Goal: Task Accomplishment & Management: Use online tool/utility

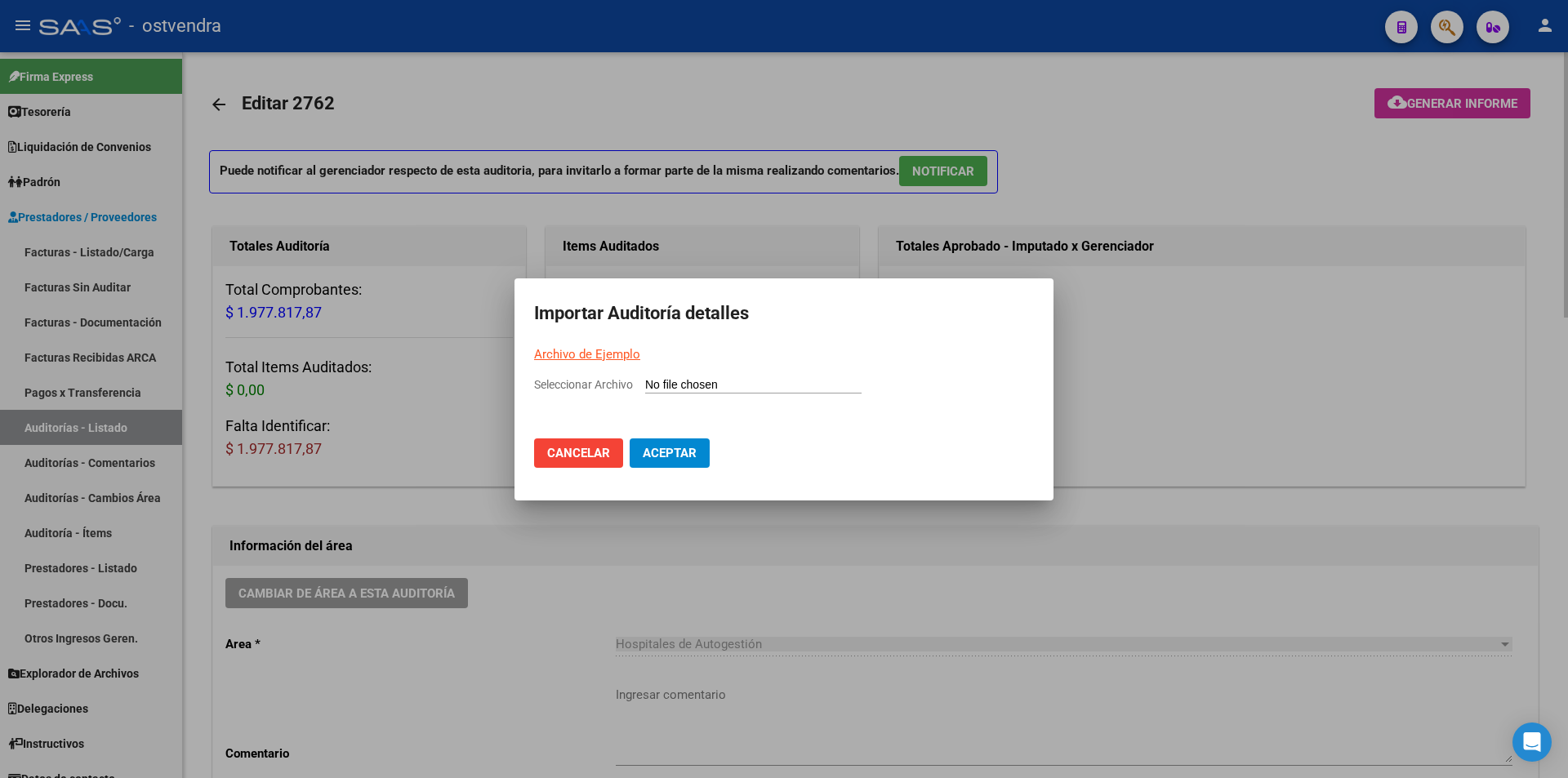
click at [236, 519] on div at bounding box center [784, 389] width 1568 height 778
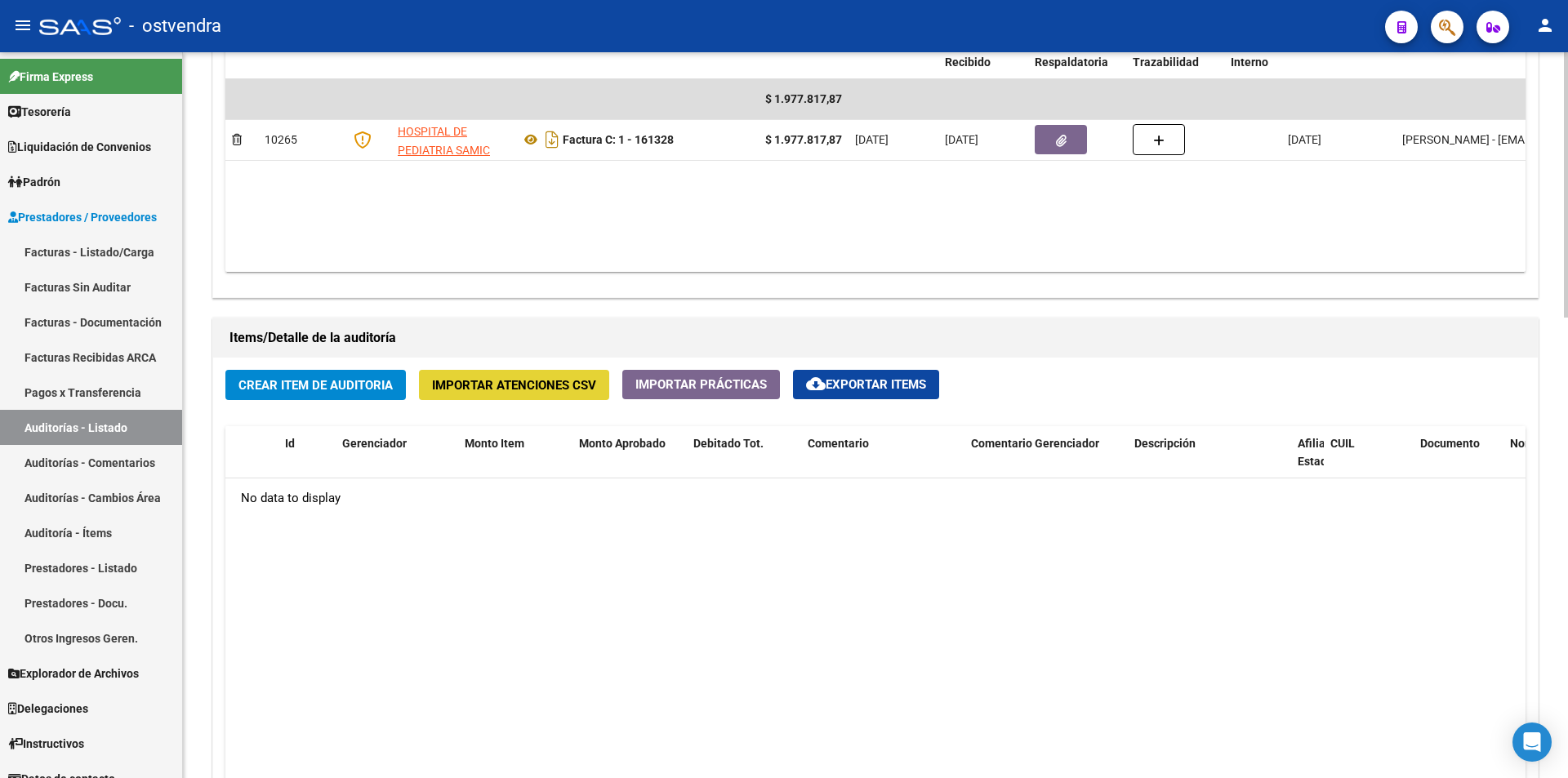
click at [529, 387] on span "Importar Atenciones CSV" at bounding box center [514, 385] width 164 height 15
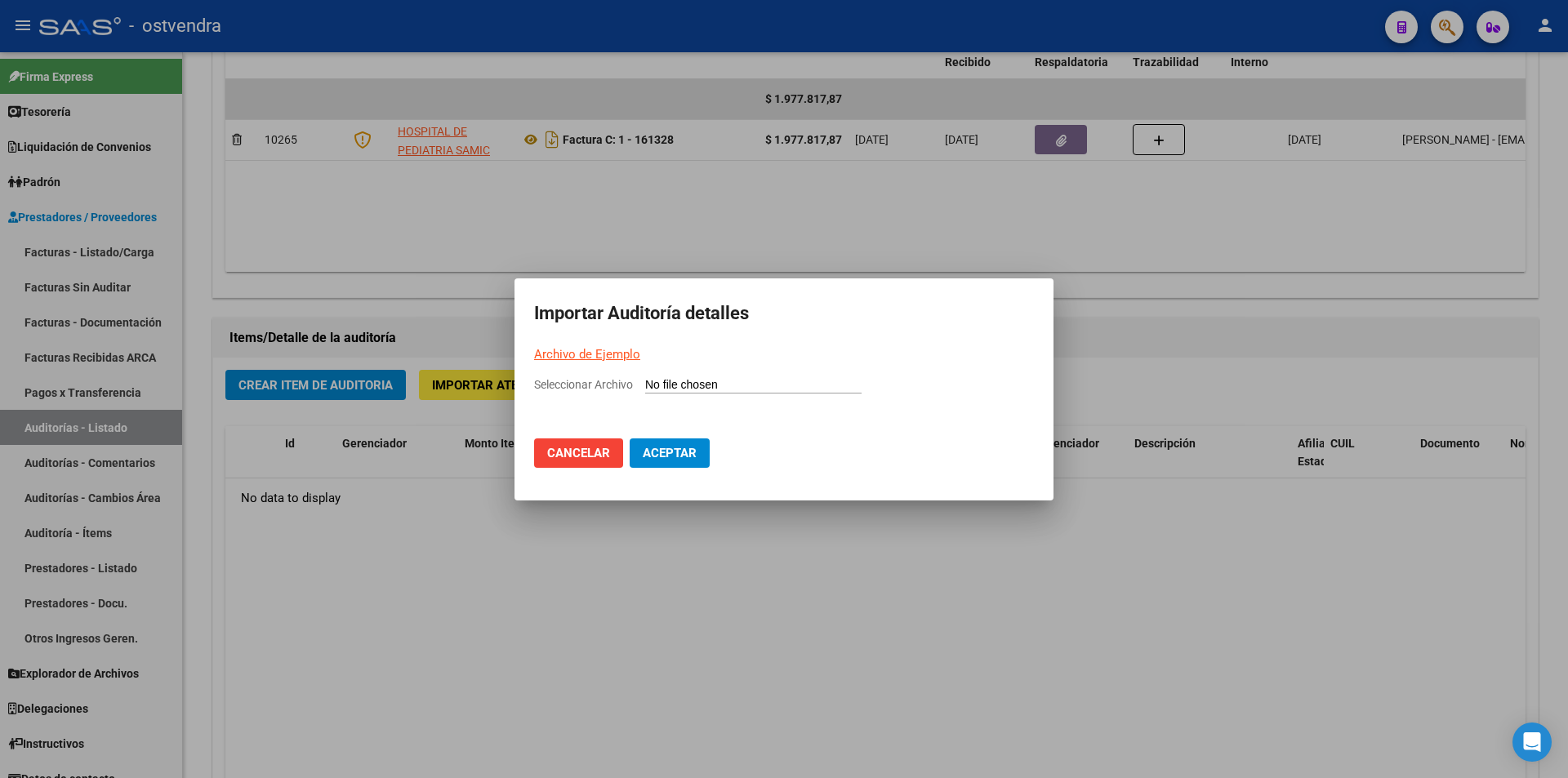
click at [583, 347] on link "Archivo de Ejemplo" at bounding box center [587, 354] width 106 height 15
click at [1218, 478] on div at bounding box center [784, 389] width 1568 height 778
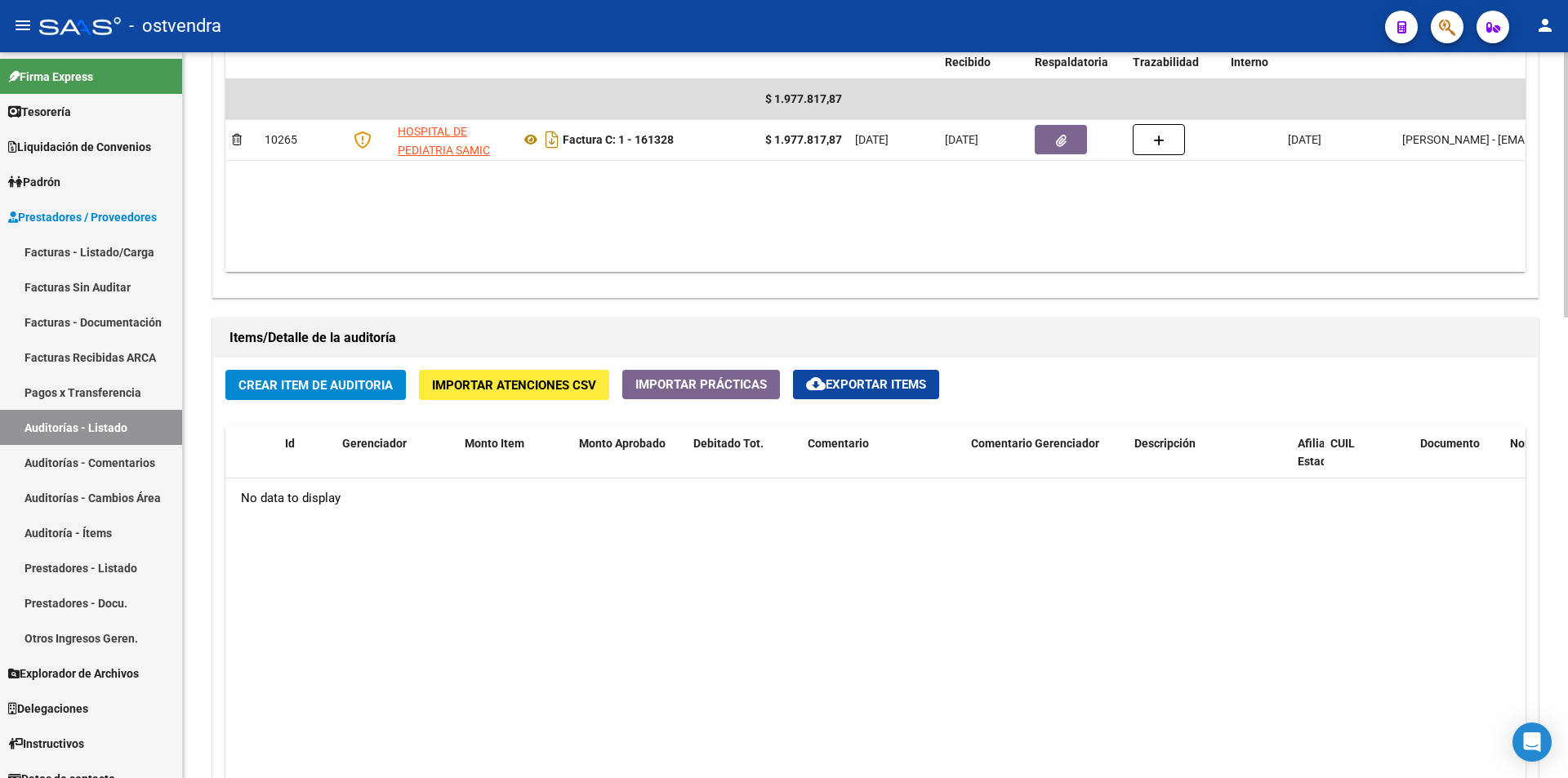
drag, startPoint x: 1218, startPoint y: 480, endPoint x: 1195, endPoint y: 492, distance: 25.9
click at [1217, 482] on div "No data to display" at bounding box center [875, 498] width 1300 height 40
click at [517, 377] on span "Importar Atenciones CSV" at bounding box center [514, 384] width 164 height 15
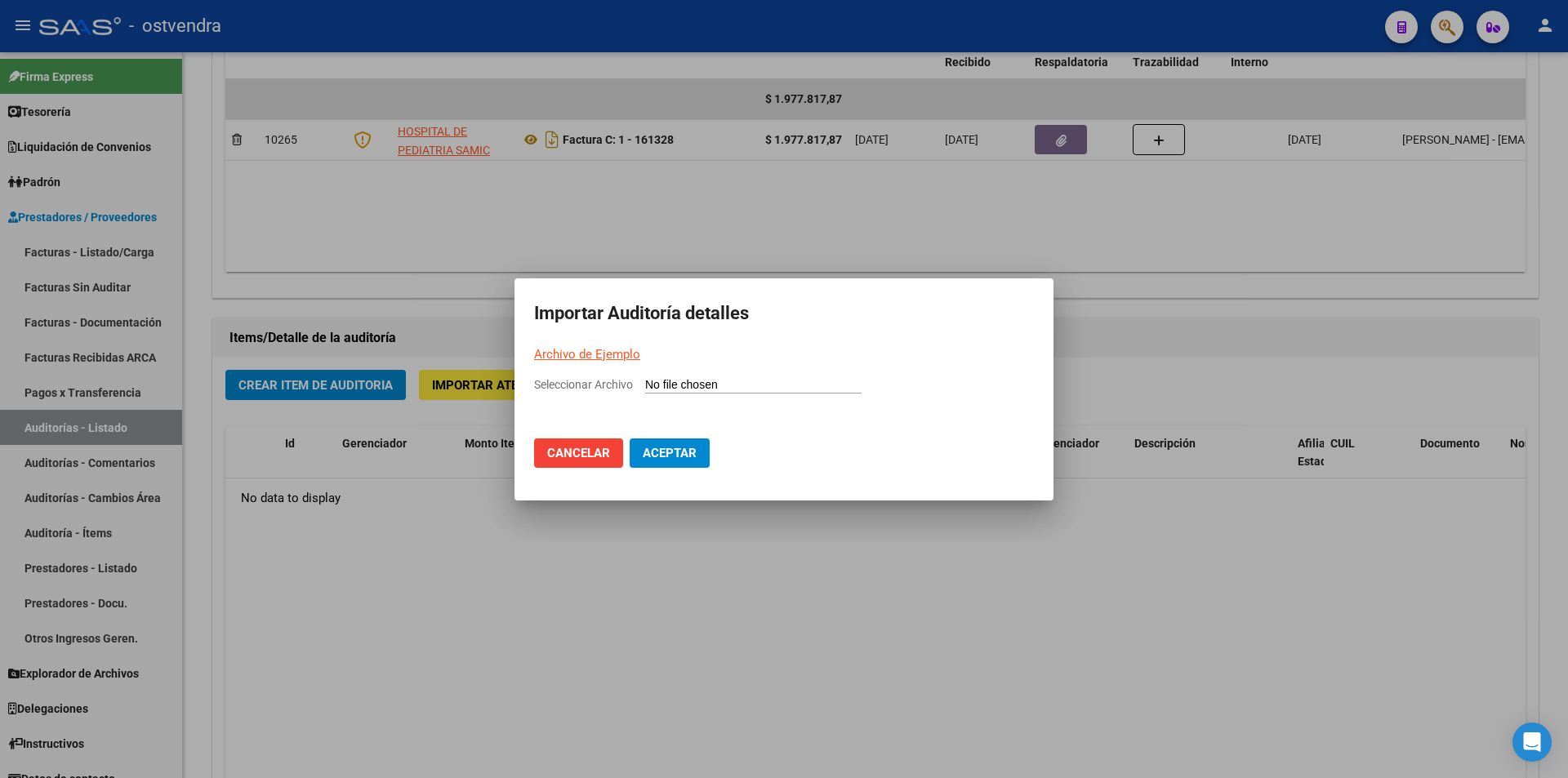
drag, startPoint x: 768, startPoint y: 177, endPoint x: 761, endPoint y: 14, distance: 163.2
click at [771, 165] on div at bounding box center [784, 389] width 1568 height 778
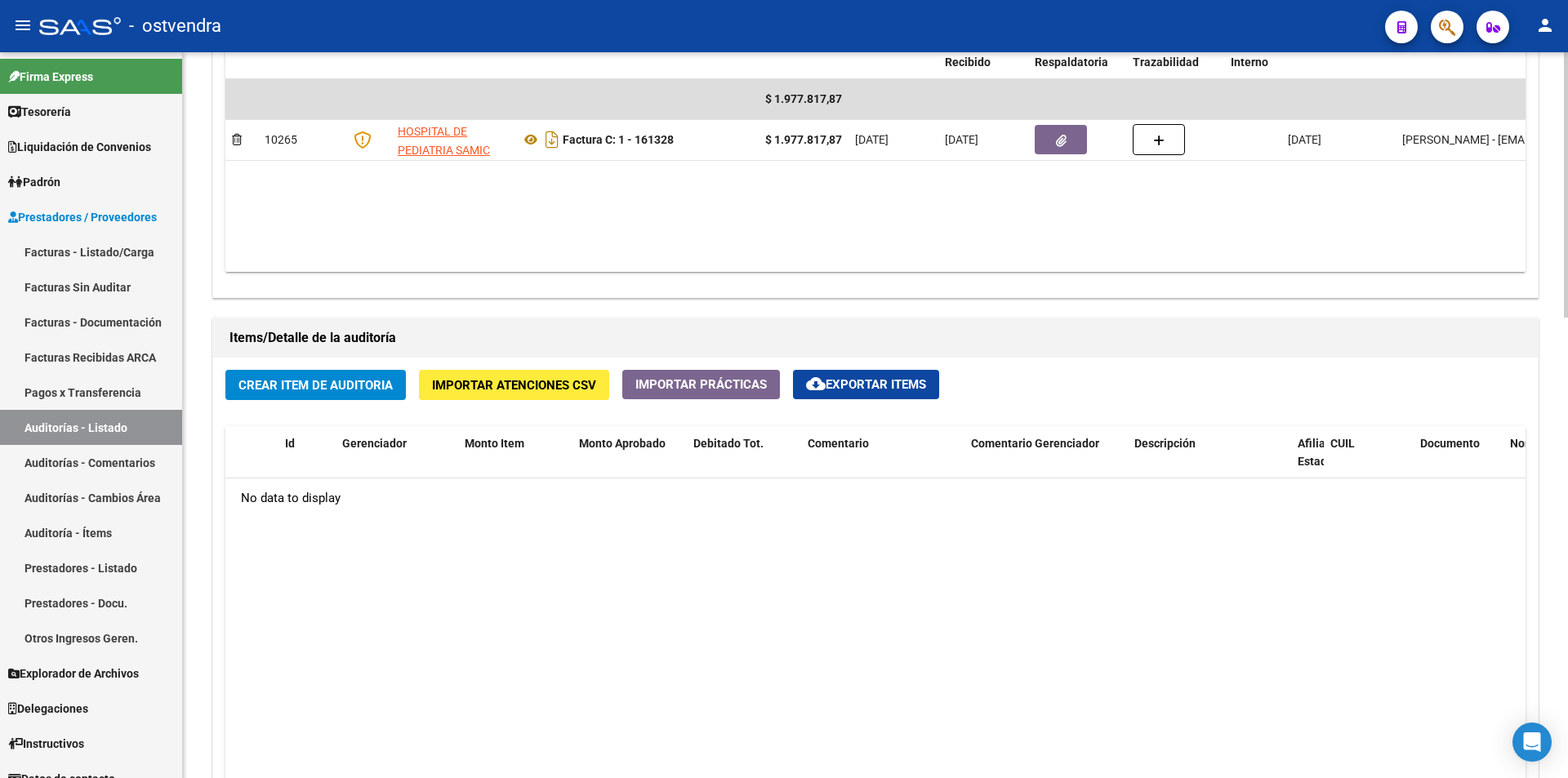
click at [479, 389] on span "Importar Atenciones CSV" at bounding box center [514, 385] width 164 height 15
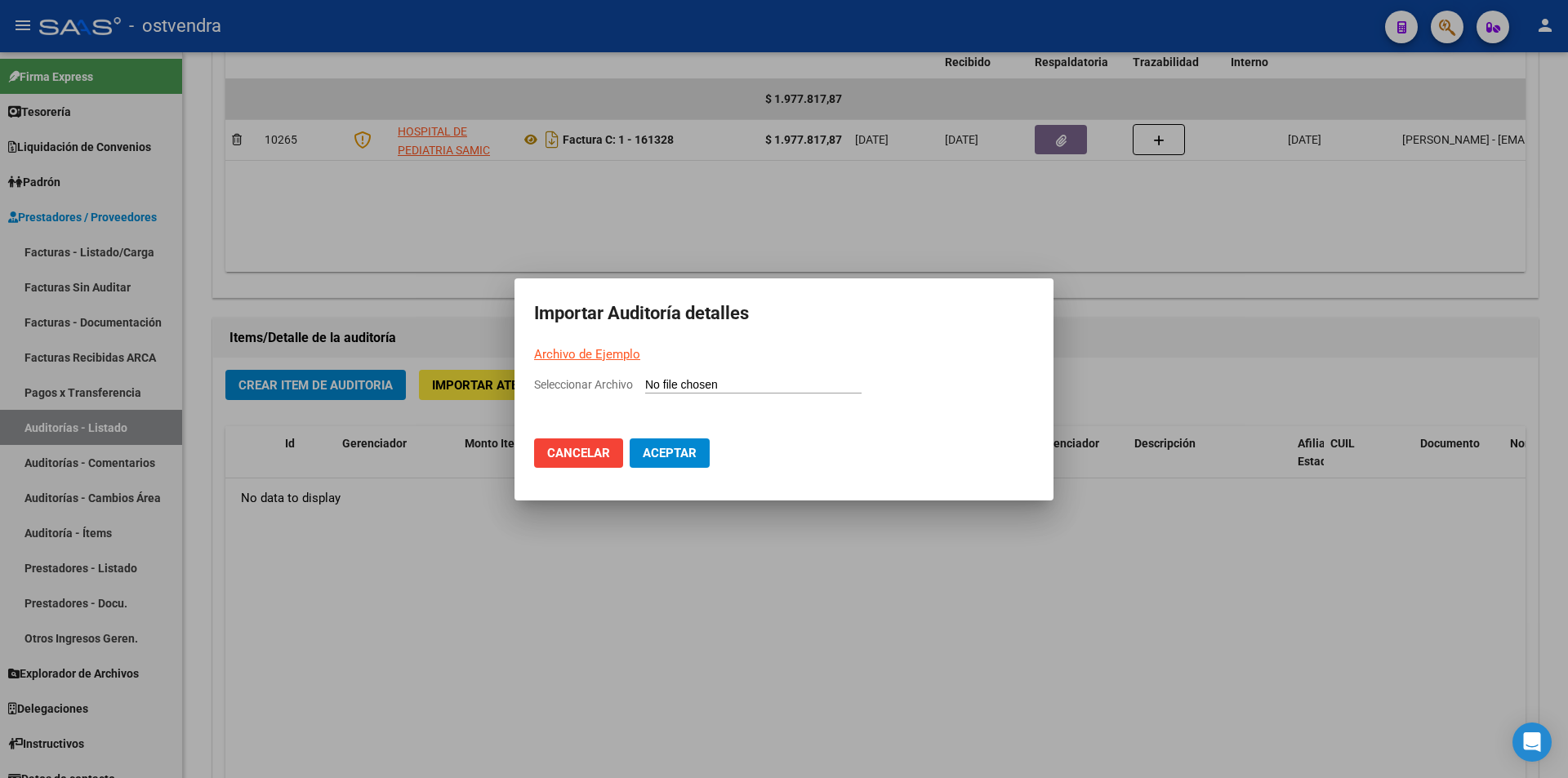
click at [657, 385] on input "Seleccionar Archivo" at bounding box center [753, 386] width 216 height 16
click at [627, 352] on link "Archivo de Ejemplo" at bounding box center [587, 354] width 106 height 15
